Goal: Find specific page/section: Find specific page/section

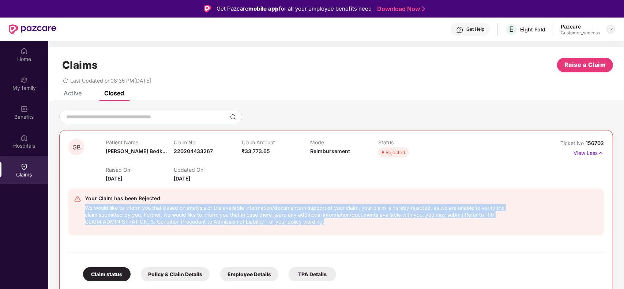
click at [611, 30] on img at bounding box center [611, 29] width 6 height 6
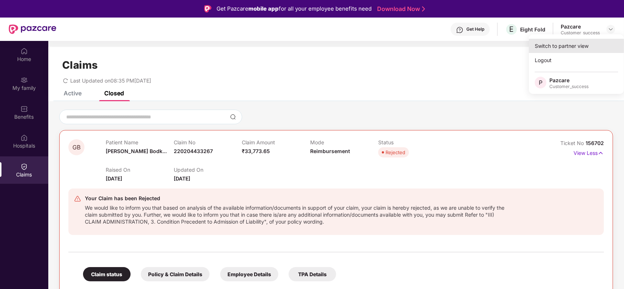
click at [584, 46] on div "Switch to partner view" at bounding box center [576, 46] width 95 height 14
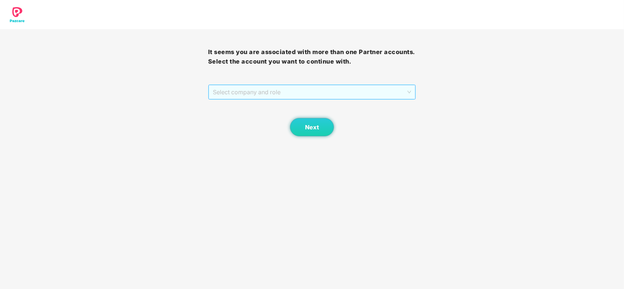
click at [319, 92] on span "Select company and role" at bounding box center [312, 92] width 199 height 14
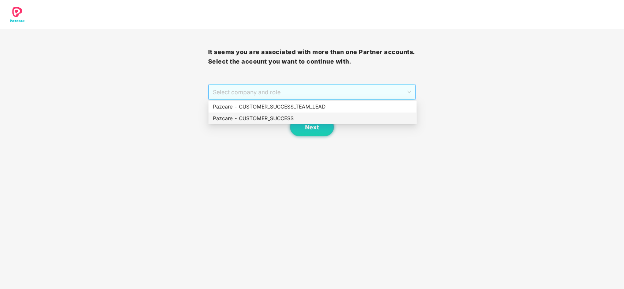
click at [269, 119] on div "Pazcare - CUSTOMER_SUCCESS" at bounding box center [312, 118] width 199 height 8
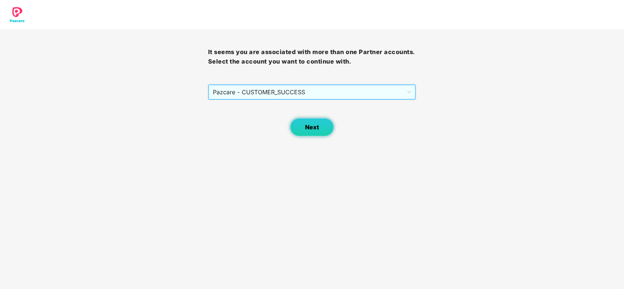
click at [305, 121] on button "Next" at bounding box center [312, 127] width 44 height 18
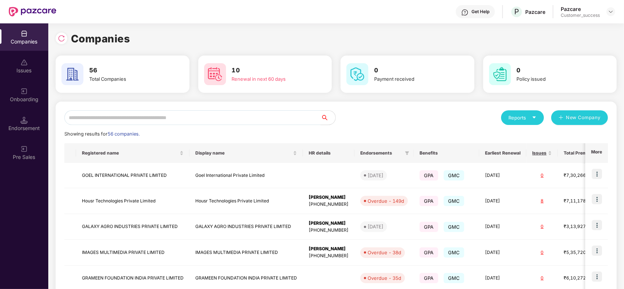
click at [226, 125] on div "Reports New Company Showing results for 56 companies. Registered name Display n…" at bounding box center [335, 278] width 543 height 336
click at [216, 117] on input "text" at bounding box center [192, 117] width 256 height 15
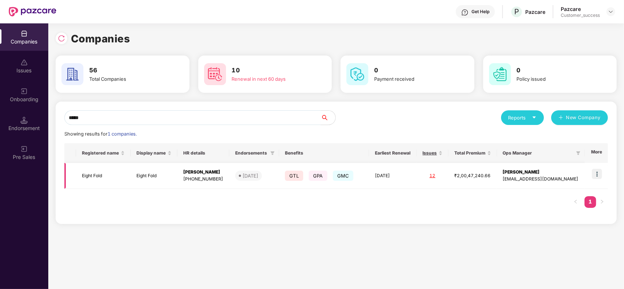
type input "*****"
click at [150, 178] on td "Eight Fold" at bounding box center [154, 176] width 47 height 26
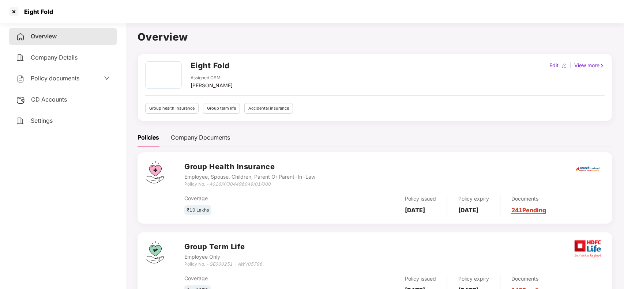
click at [529, 212] on link "241 Pending" at bounding box center [528, 210] width 35 height 7
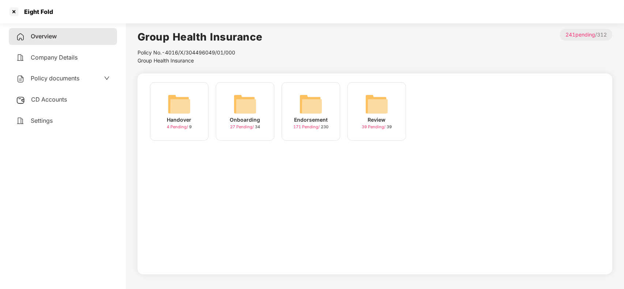
click at [306, 112] on img at bounding box center [310, 103] width 23 height 23
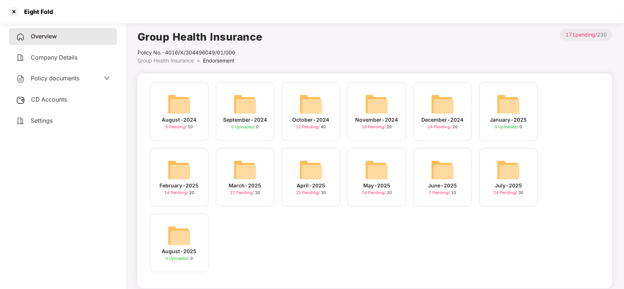
click at [498, 185] on div "July-2025" at bounding box center [508, 186] width 27 height 8
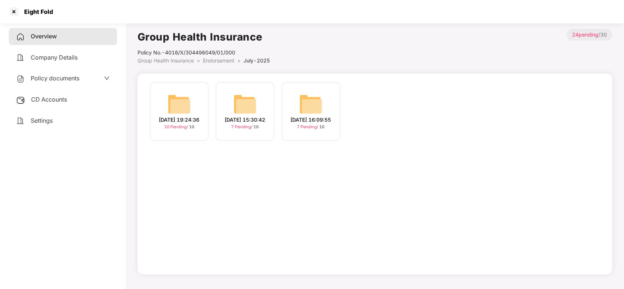
click at [317, 122] on div "[DATE] 16:09:55" at bounding box center [311, 120] width 41 height 8
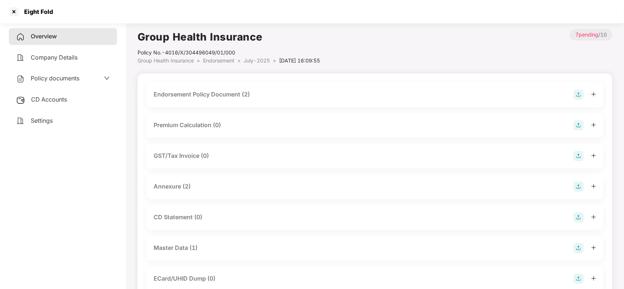
click at [186, 247] on div "Master Data (1)" at bounding box center [176, 247] width 44 height 9
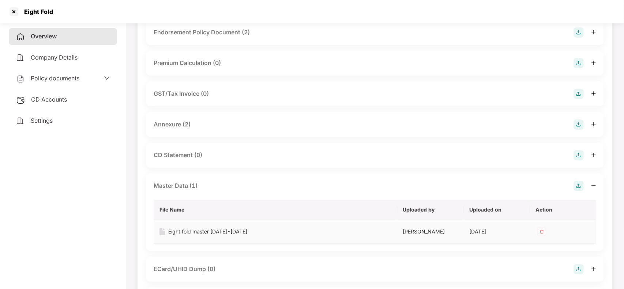
scroll to position [63, 0]
click at [218, 231] on div "Eight fold master [DATE]-[DATE]" at bounding box center [207, 231] width 79 height 8
